Goal: Check status: Check status

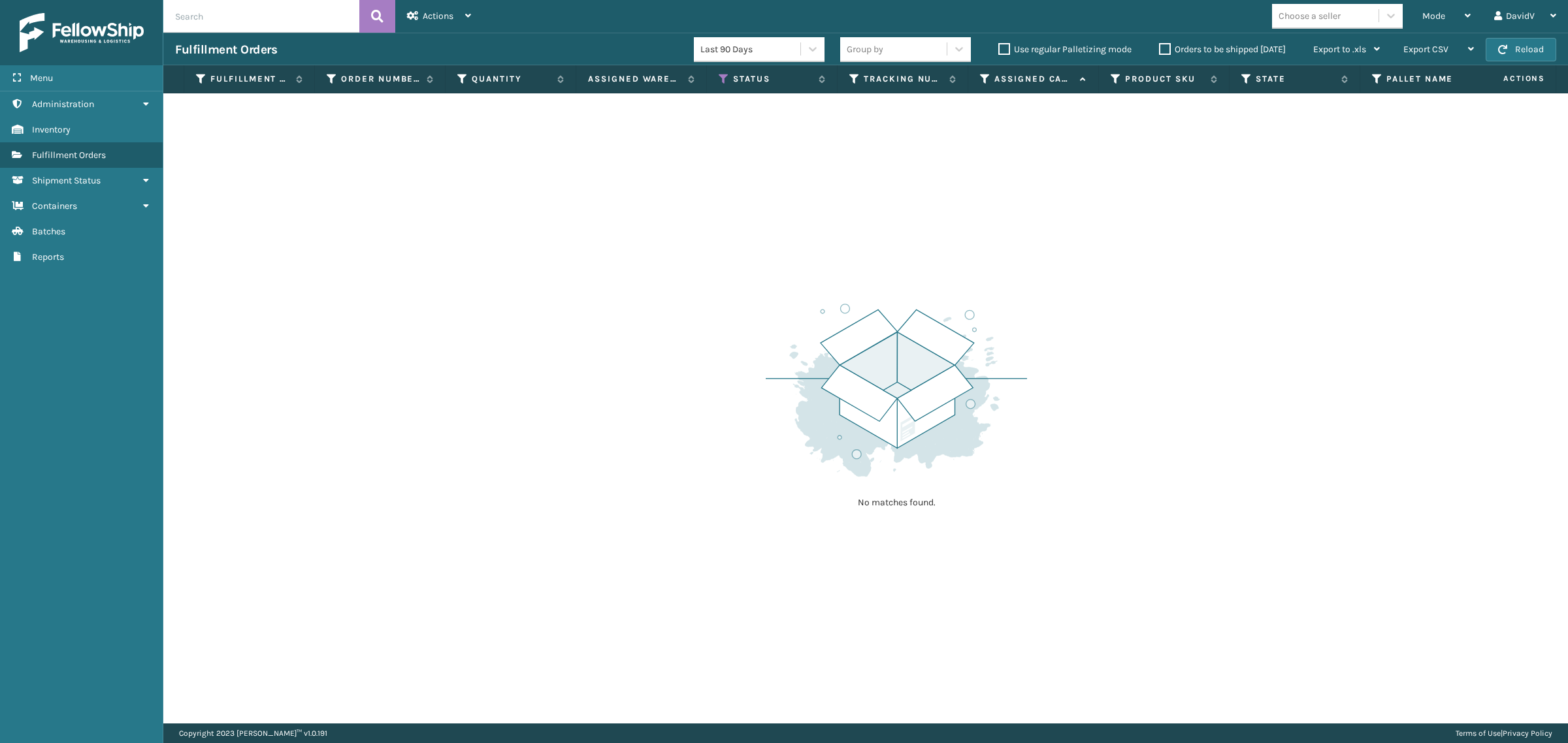
click at [1164, 51] on label "Orders to be shipped [DATE]" at bounding box center [1222, 49] width 127 height 11
click at [1160, 51] on input "Orders to be shipped [DATE]" at bounding box center [1159, 46] width 1 height 9
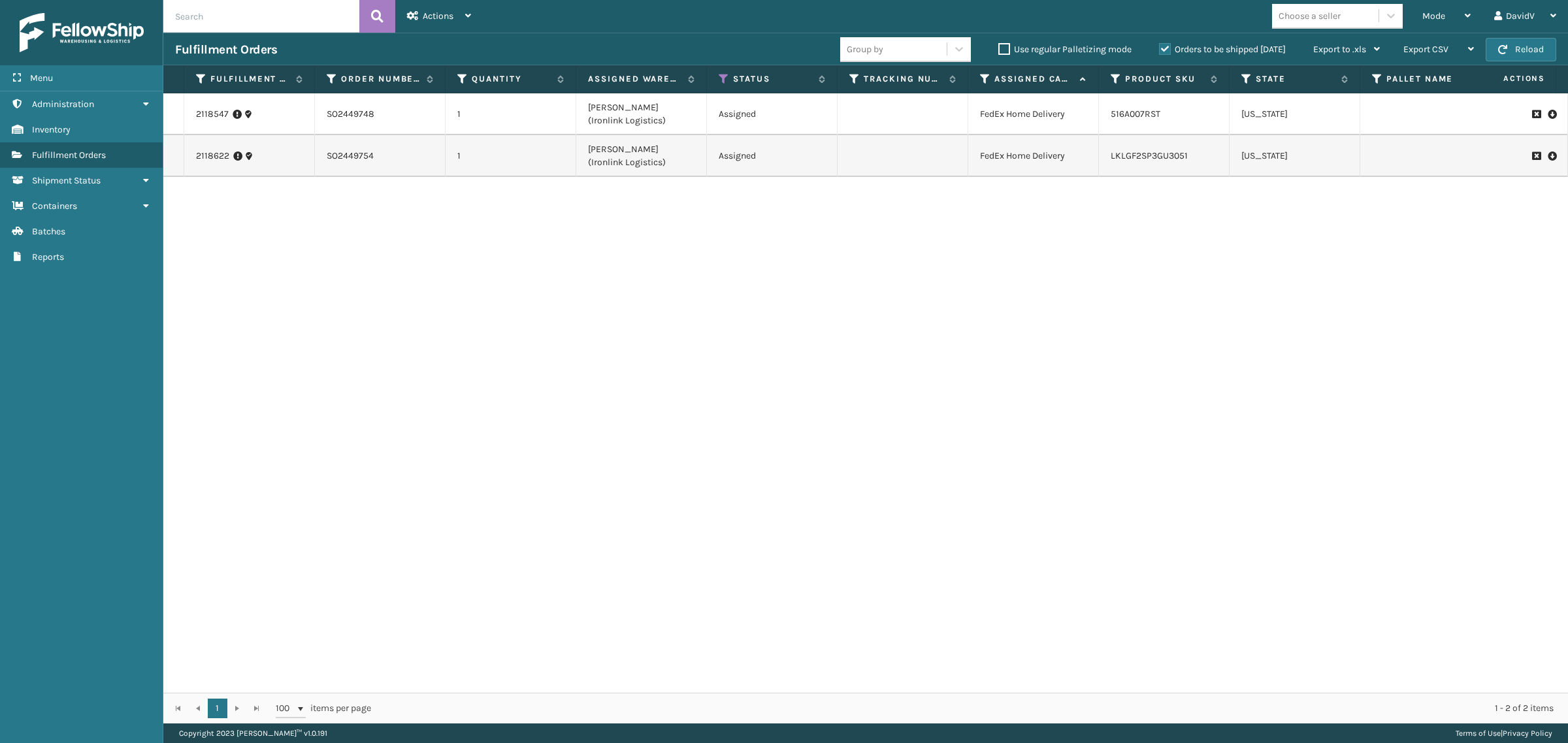
click at [1164, 51] on label "Orders to be shipped [DATE]" at bounding box center [1222, 49] width 127 height 11
click at [1160, 51] on input "Orders to be shipped [DATE]" at bounding box center [1159, 46] width 1 height 9
click at [1164, 51] on label "Orders to be shipped [DATE]" at bounding box center [1222, 49] width 127 height 11
click at [1160, 51] on input "Orders to be shipped [DATE]" at bounding box center [1159, 46] width 1 height 9
click at [1164, 51] on label "Orders to be shipped [DATE]" at bounding box center [1222, 49] width 127 height 11
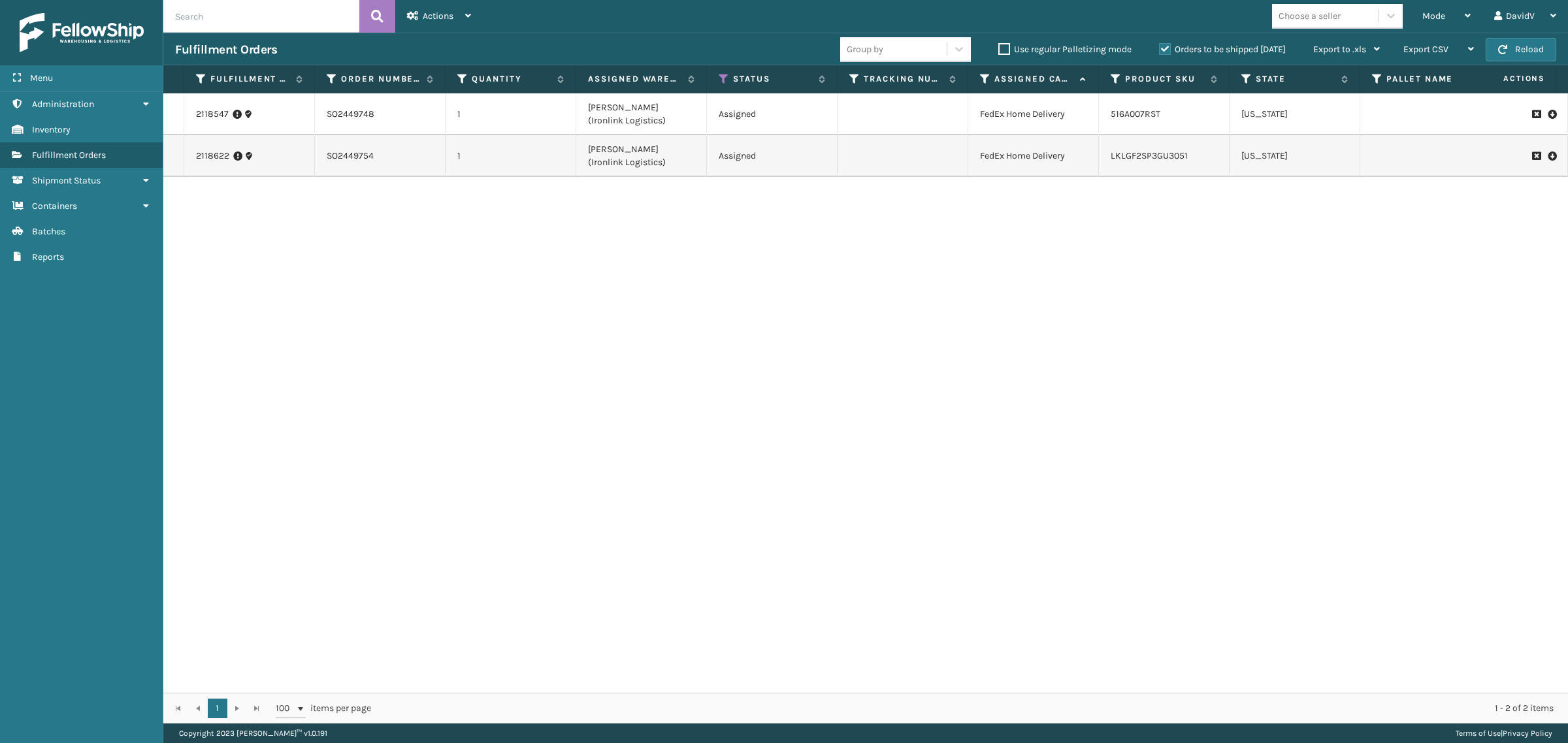
click at [1160, 51] on input "Orders to be shipped [DATE]" at bounding box center [1159, 46] width 1 height 9
click at [1164, 51] on label "Orders to be shipped [DATE]" at bounding box center [1222, 49] width 127 height 11
click at [1160, 51] on input "Orders to be shipped [DATE]" at bounding box center [1159, 46] width 1 height 9
click at [1164, 51] on label "Orders to be shipped [DATE]" at bounding box center [1222, 49] width 127 height 11
click at [1160, 51] on input "Orders to be shipped [DATE]" at bounding box center [1159, 46] width 1 height 9
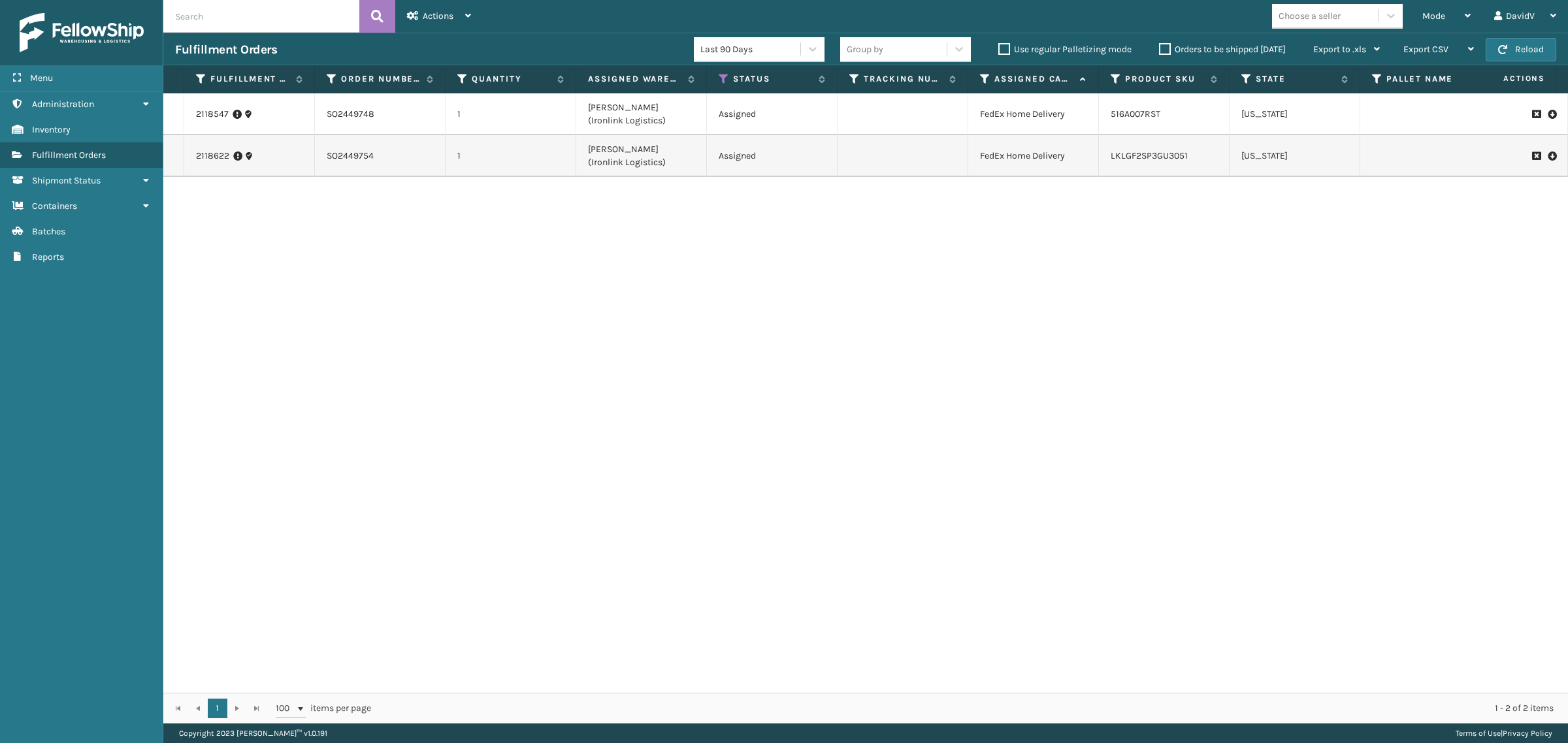
click at [1164, 51] on label "Orders to be shipped [DATE]" at bounding box center [1222, 49] width 127 height 11
click at [1160, 51] on input "Orders to be shipped [DATE]" at bounding box center [1159, 46] width 1 height 9
click at [1164, 51] on label "Orders to be shipped [DATE]" at bounding box center [1222, 49] width 127 height 11
click at [1160, 51] on input "Orders to be shipped [DATE]" at bounding box center [1159, 46] width 1 height 9
click at [1153, 400] on div "2118547 SO2449748 1 [PERSON_NAME] (Ironlink Logistics) Assigned FedEx Home Deli…" at bounding box center [866, 393] width 1404 height 599
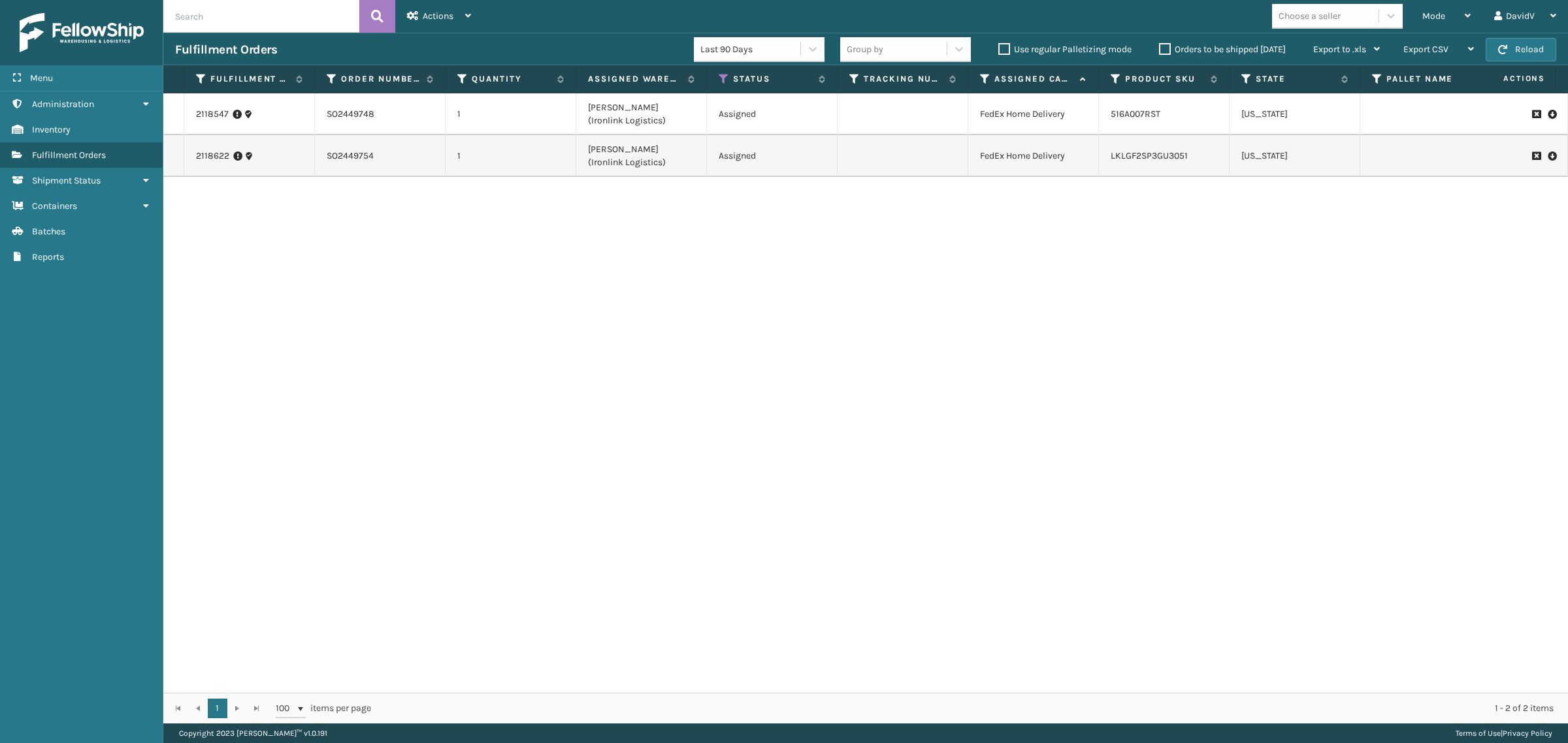
click at [1161, 51] on label "Orders to be shipped [DATE]" at bounding box center [1222, 49] width 127 height 11
click at [1160, 51] on input "Orders to be shipped [DATE]" at bounding box center [1159, 46] width 1 height 9
click at [1171, 51] on label "Orders to be shipped [DATE]" at bounding box center [1222, 49] width 127 height 11
click at [1160, 51] on input "Orders to be shipped [DATE]" at bounding box center [1159, 46] width 1 height 9
click at [839, 480] on div "2118547 SO2449748 1 [PERSON_NAME] (Ironlink Logistics) Assigned FedEx Home Deli…" at bounding box center [866, 393] width 1404 height 599
